Goal: Task Accomplishment & Management: Manage account settings

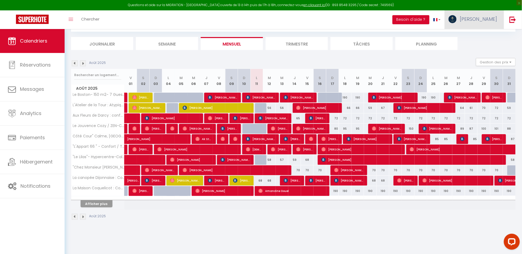
click at [490, 22] on span "[PERSON_NAME]" at bounding box center [478, 19] width 37 height 7
click at [478, 47] on link "Équipe" at bounding box center [482, 46] width 39 height 9
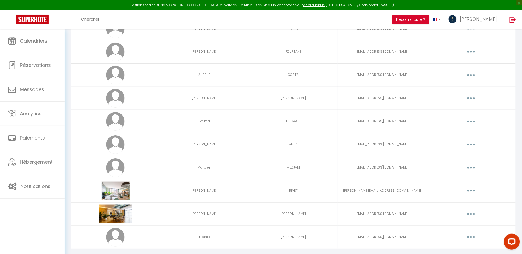
scroll to position [102, 0]
click at [474, 123] on button "button" at bounding box center [471, 122] width 15 height 9
click at [456, 135] on link "Editer" at bounding box center [457, 134] width 39 height 9
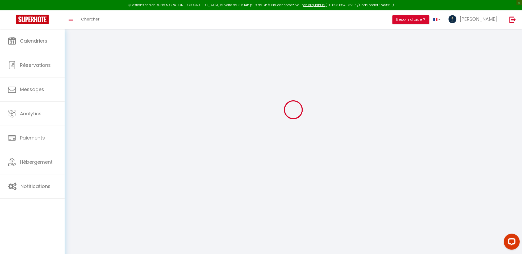
type input "Fatima"
type input "EL-GAADI"
type input "[EMAIL_ADDRESS][DOMAIN_NAME]"
type textarea "[URL][DOMAIN_NAME]"
checkbox input "false"
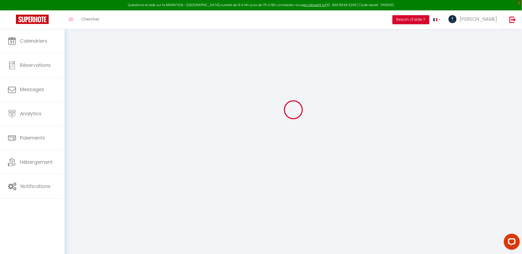
checkbox input "false"
checkbox input "true"
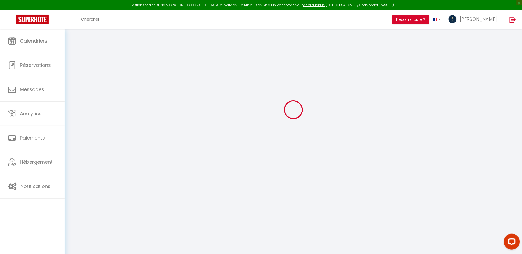
checkbox input "true"
checkbox input "false"
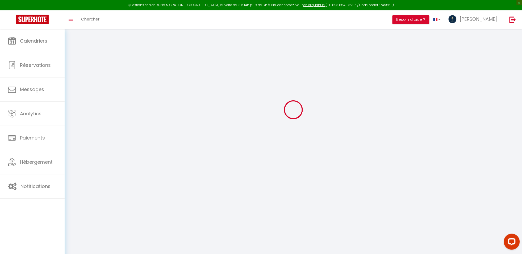
checkbox input "false"
select select
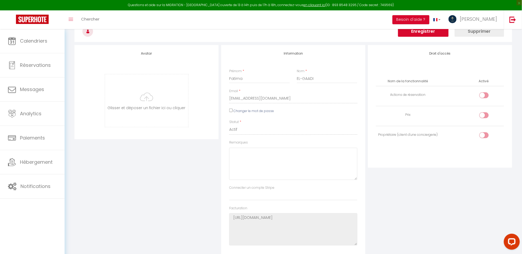
scroll to position [487, 0]
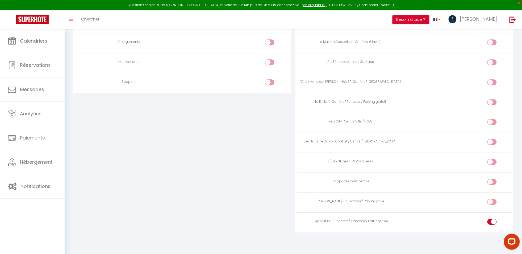
click at [495, 204] on input "checkbox" at bounding box center [496, 203] width 9 height 8
checkbox input "true"
click at [494, 141] on input "checkbox" at bounding box center [496, 143] width 9 height 8
checkbox input "true"
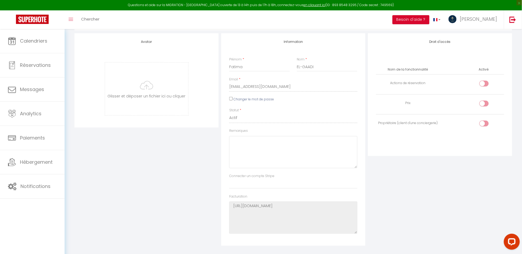
scroll to position [26, 0]
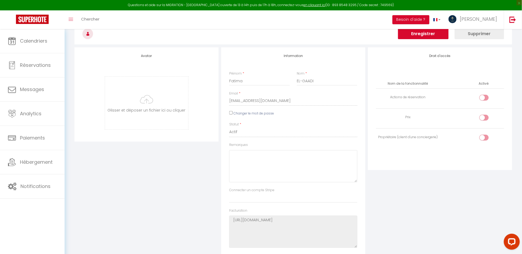
click at [421, 36] on button "Enregistrer" at bounding box center [423, 33] width 51 height 11
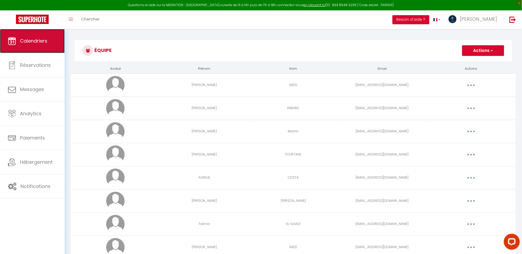
click at [30, 43] on span "Calendriers" at bounding box center [33, 41] width 27 height 7
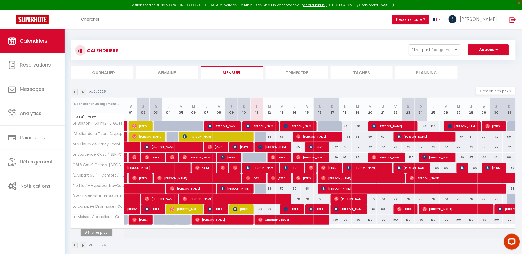
click at [439, 44] on div "CALENDRIERS Filtrer par hébergement Tous Le Boston- 150 m2- 7 Guest - Downtown …" at bounding box center [293, 50] width 445 height 20
click at [437, 52] on button "Filtrer par hébergement" at bounding box center [434, 49] width 51 height 11
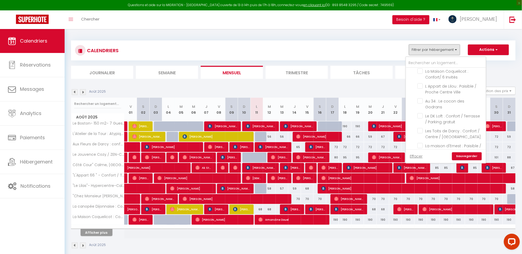
scroll to position [195, 0]
click at [423, 128] on input "[PERSON_NAME] 22 :Terrasse/ Parking privé" at bounding box center [451, 130] width 67 height 5
checkbox input "true"
checkbox input "false"
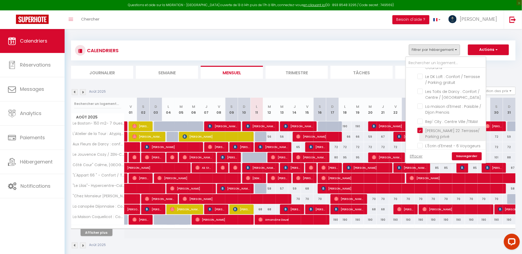
checkbox input "false"
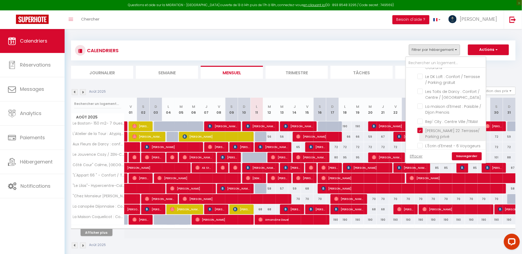
checkbox input "false"
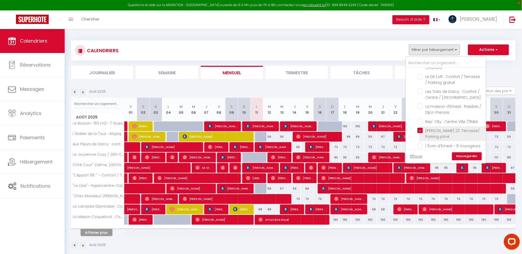
checkbox input "false"
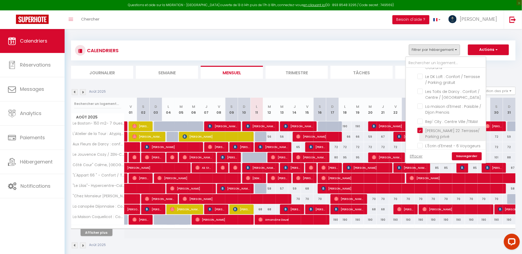
checkbox input "false"
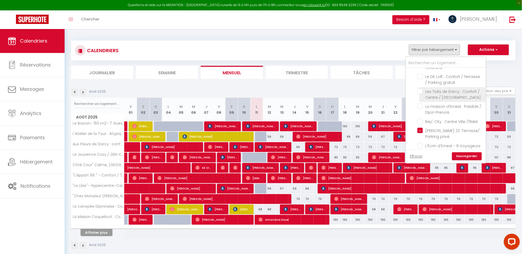
click at [423, 89] on input "Les Toits de Darcy : Confort / Centre / [GEOGRAPHIC_DATA]" at bounding box center [451, 91] width 67 height 5
checkbox input "true"
checkbox input "false"
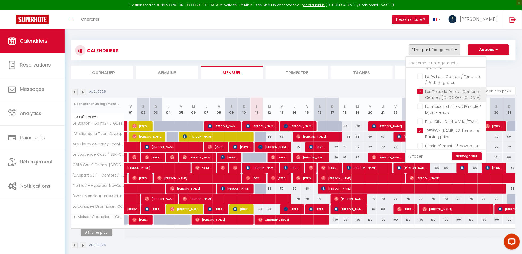
checkbox input "false"
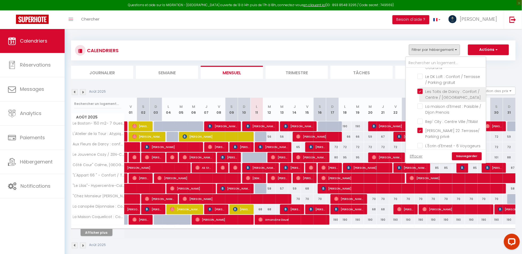
checkbox input "false"
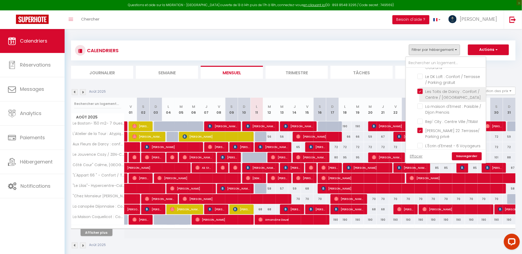
checkbox input "false"
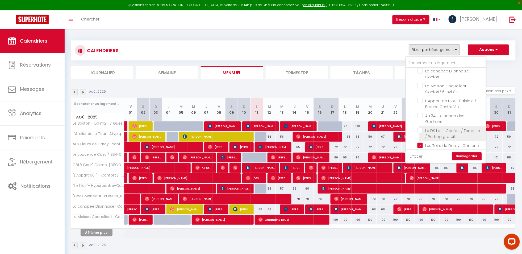
click at [419, 128] on input "Le DK Loft : Confort / Terrasse / Parking gratuit" at bounding box center [451, 130] width 67 height 5
checkbox input "true"
checkbox input "false"
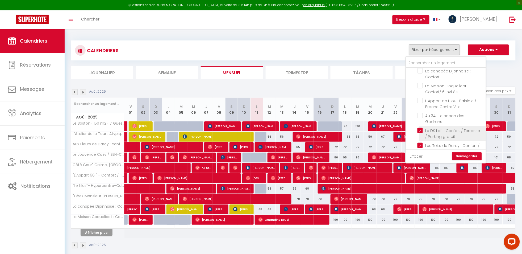
checkbox input "false"
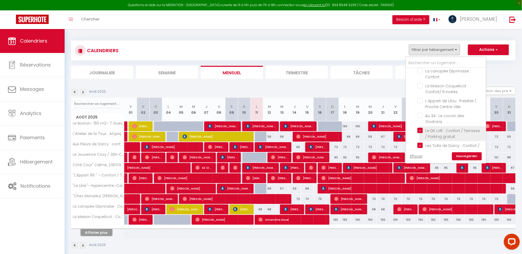
checkbox input "false"
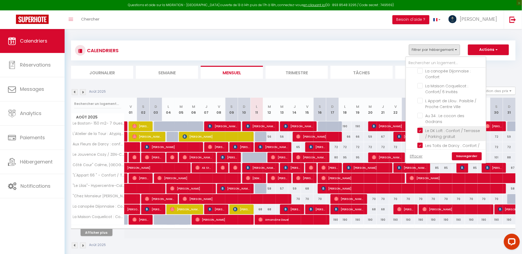
checkbox input "false"
click at [462, 160] on link "Sauvegarder" at bounding box center [467, 156] width 30 height 8
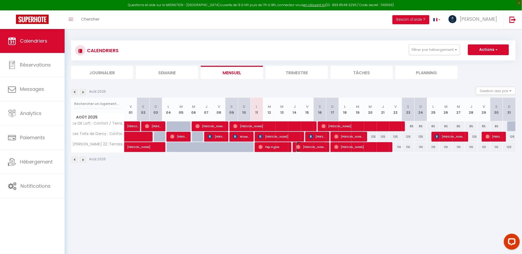
drag, startPoint x: 324, startPoint y: 148, endPoint x: 301, endPoint y: 147, distance: 22.4
click at [301, 147] on span "[PERSON_NAME]" at bounding box center [310, 147] width 29 height 10
select select "OK"
select select "1"
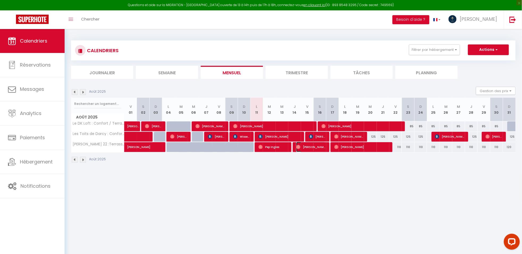
select select "0"
select select "1"
select select
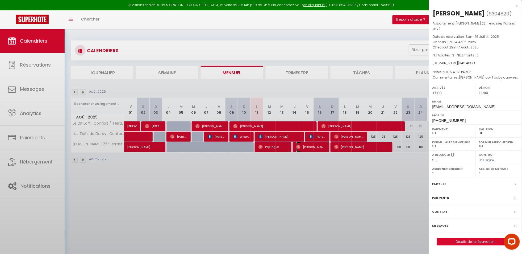
select select "23637"
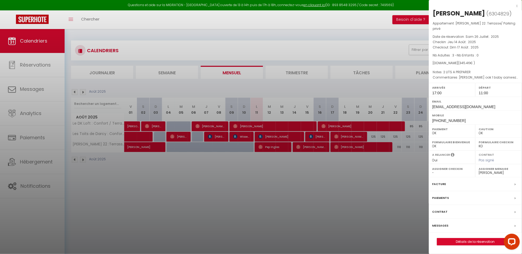
click at [517, 6] on div "x" at bounding box center [473, 6] width 89 height 6
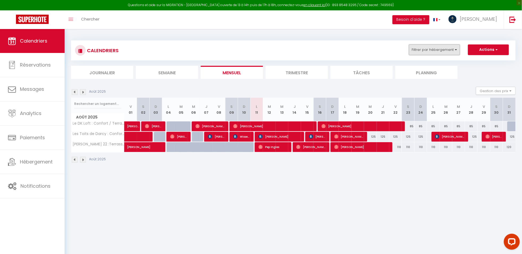
click at [445, 45] on button "Filtrer par hébergement" at bounding box center [434, 49] width 51 height 11
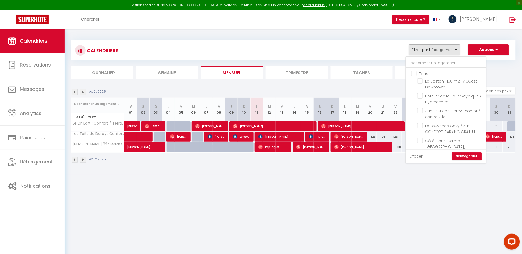
click at [418, 74] on input "Tous" at bounding box center [452, 73] width 80 height 5
checkbox input "true"
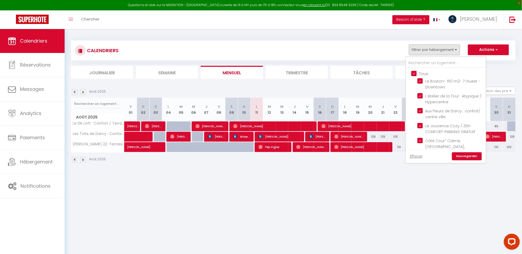
checkbox input "true"
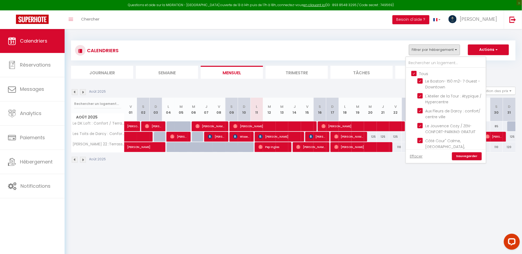
checkbox input "true"
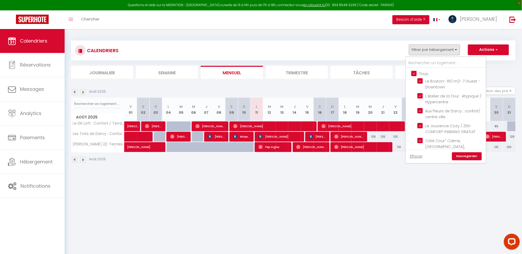
checkbox input "true"
click at [465, 155] on link "Sauvegarder" at bounding box center [467, 156] width 30 height 8
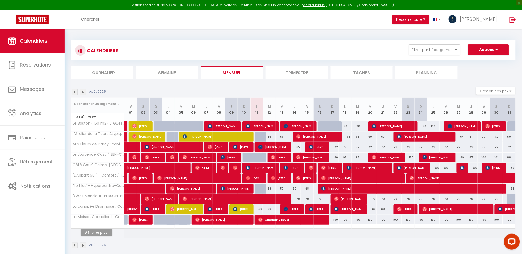
scroll to position [29, 0]
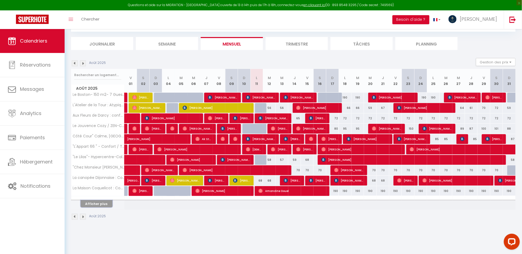
click at [98, 204] on button "Afficher plus" at bounding box center [97, 203] width 32 height 7
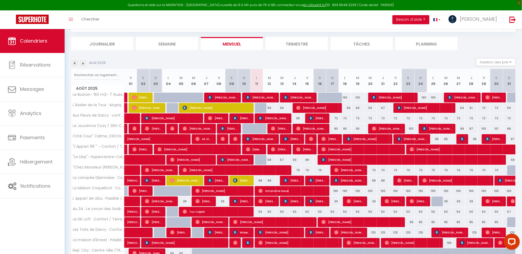
scroll to position [87, 0]
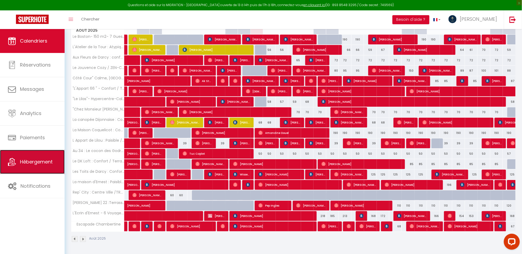
click at [24, 164] on span "Hébergement" at bounding box center [36, 161] width 33 height 7
